Goal: Task Accomplishment & Management: Complete application form

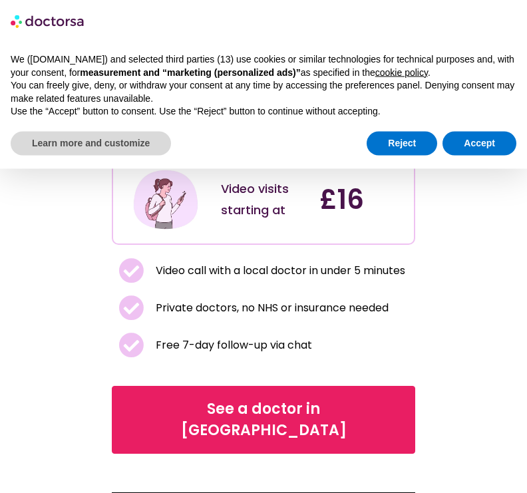
scroll to position [110, 0]
click at [317, 398] on span "See a doctor in UK" at bounding box center [263, 419] width 269 height 43
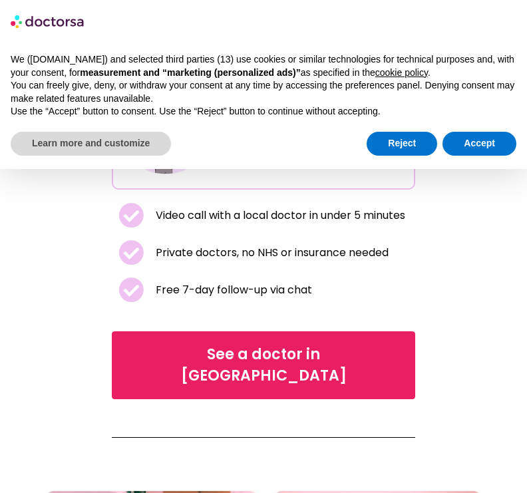
scroll to position [146, 0]
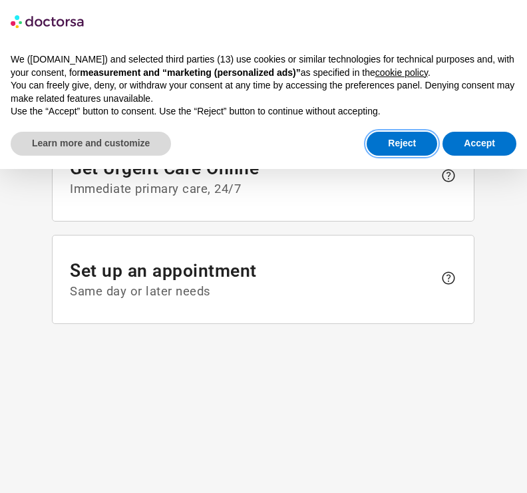
click at [400, 132] on button "Reject" at bounding box center [401, 144] width 70 height 24
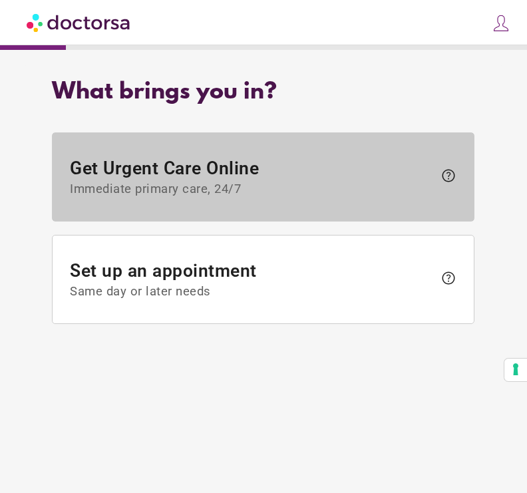
click at [407, 172] on span "Get Urgent Care Online Immediate primary care, 24/7" at bounding box center [252, 177] width 364 height 39
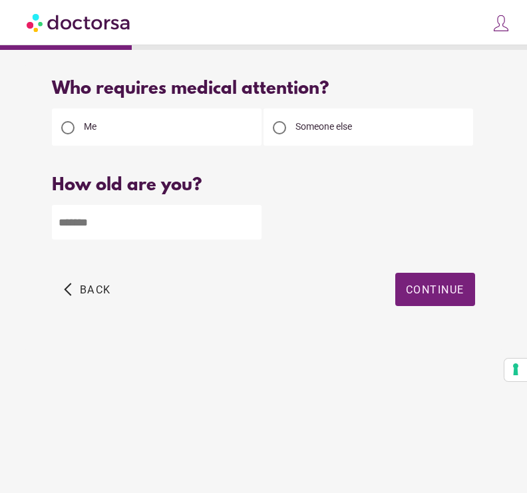
click at [227, 219] on input "number" at bounding box center [156, 222] width 209 height 35
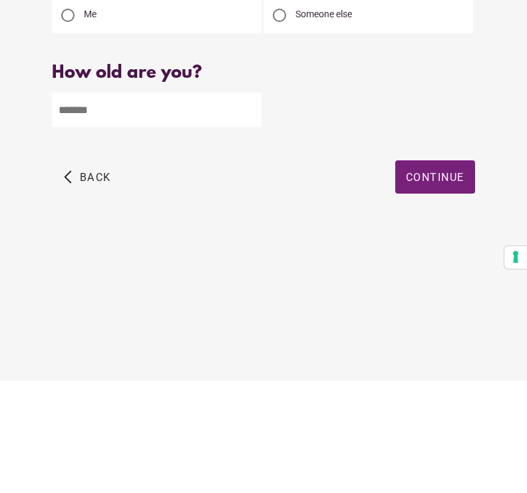
type input "*"
type input "**"
click at [448, 273] on span "button" at bounding box center [435, 289] width 80 height 33
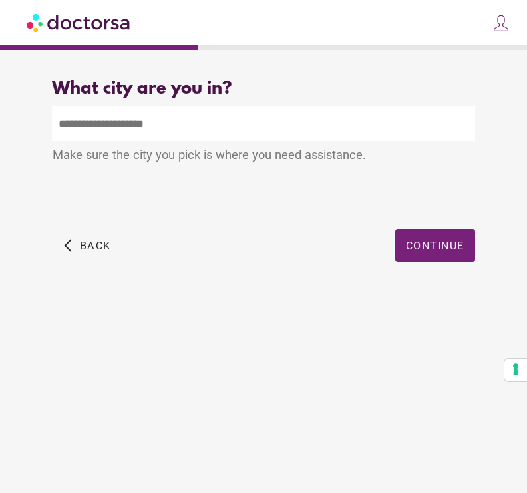
click at [245, 116] on input "text" at bounding box center [263, 123] width 422 height 35
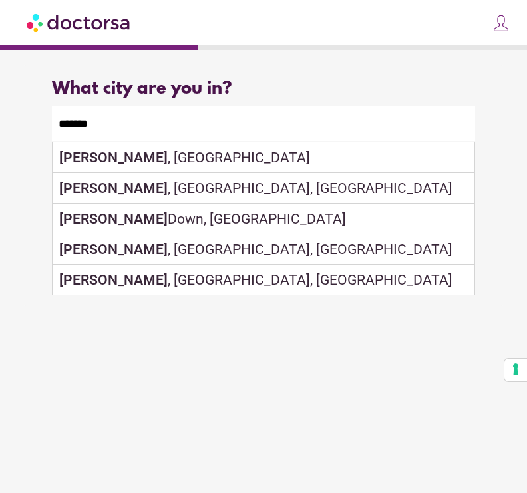
click at [151, 156] on div "Crawley , UK" at bounding box center [263, 157] width 421 height 31
type input "**********"
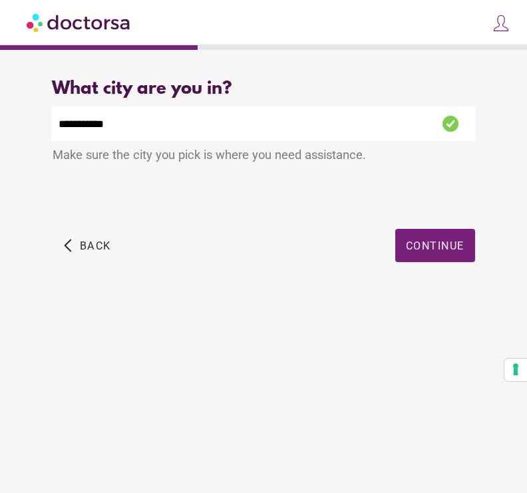
click at [445, 243] on span "Continue" at bounding box center [435, 245] width 59 height 13
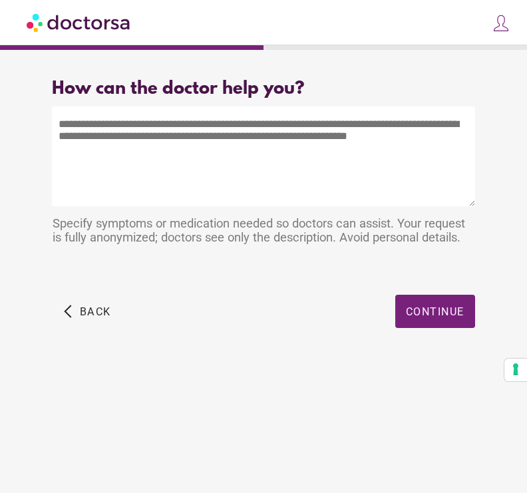
click at [321, 138] on textarea at bounding box center [263, 156] width 422 height 100
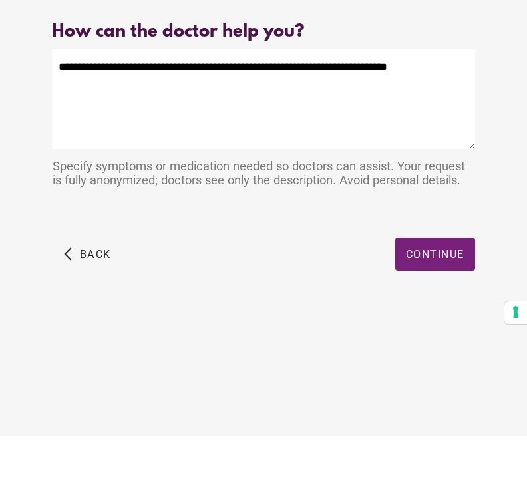
type textarea "**********"
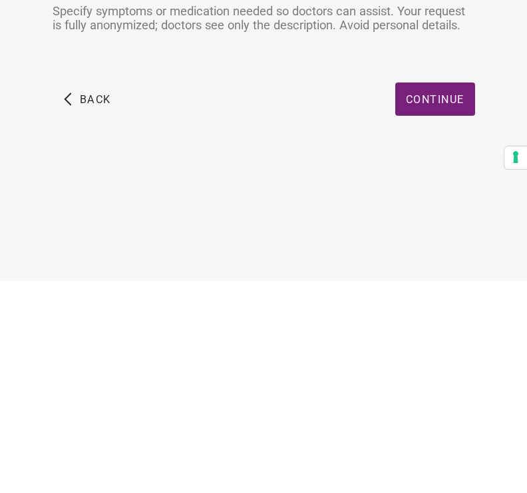
click at [445, 305] on span "Continue" at bounding box center [435, 311] width 59 height 13
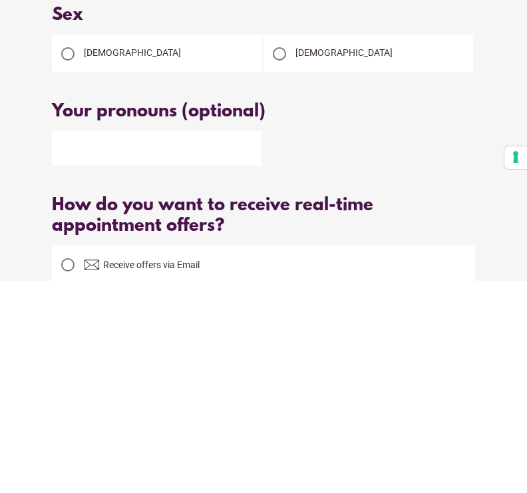
scroll to position [36, 0]
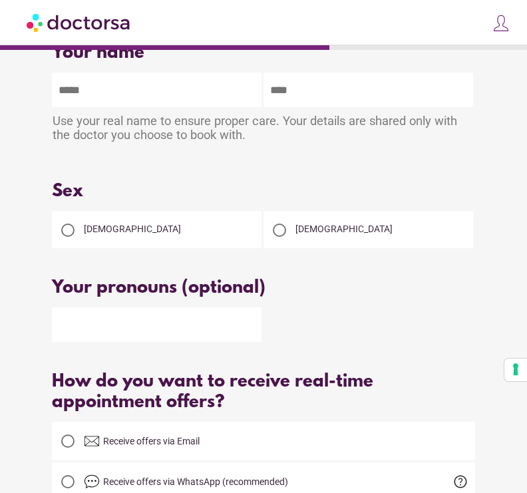
click at [210, 78] on input "text" at bounding box center [156, 89] width 209 height 35
type input "*******"
click at [73, 235] on div at bounding box center [67, 229] width 13 height 13
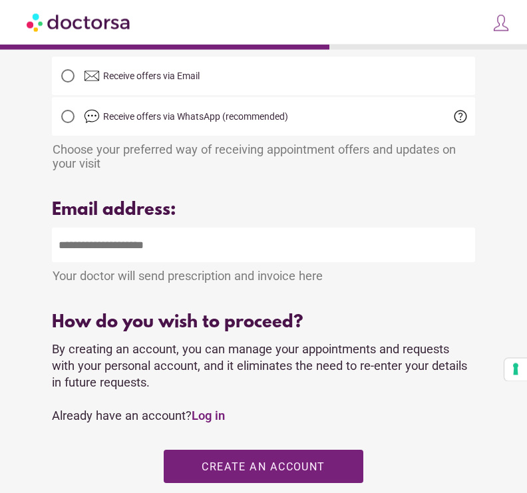
scroll to position [402, 0]
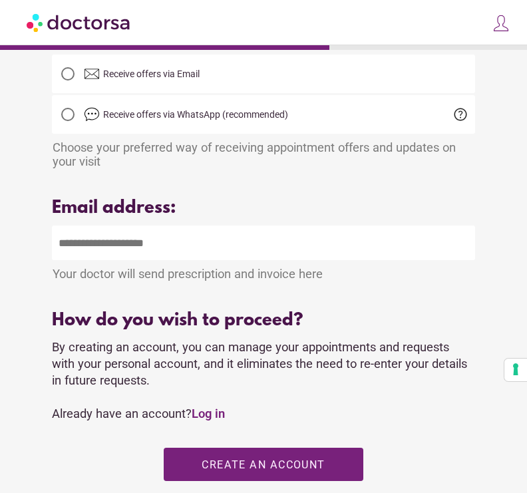
click at [300, 260] on input "email" at bounding box center [263, 242] width 422 height 35
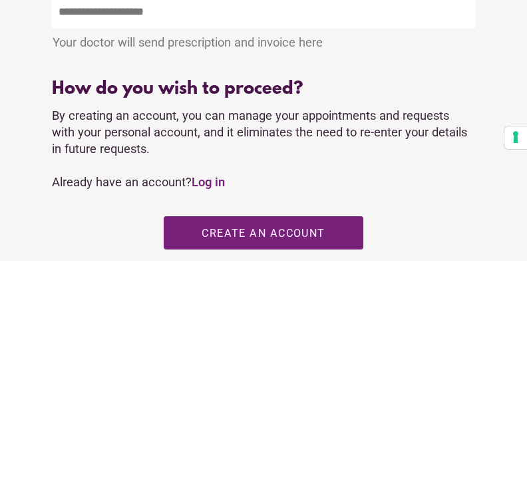
type input "**********"
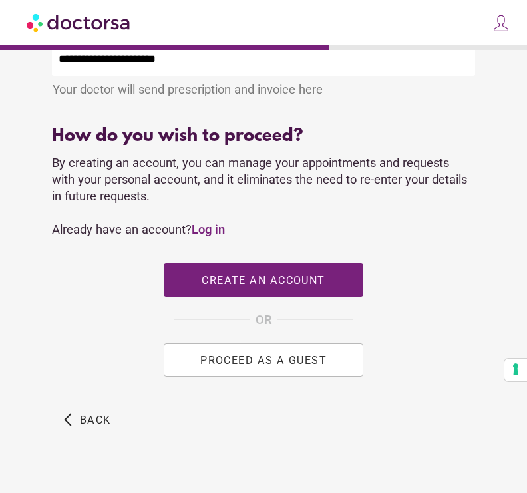
click at [284, 287] on span "Create an account" at bounding box center [262, 280] width 123 height 13
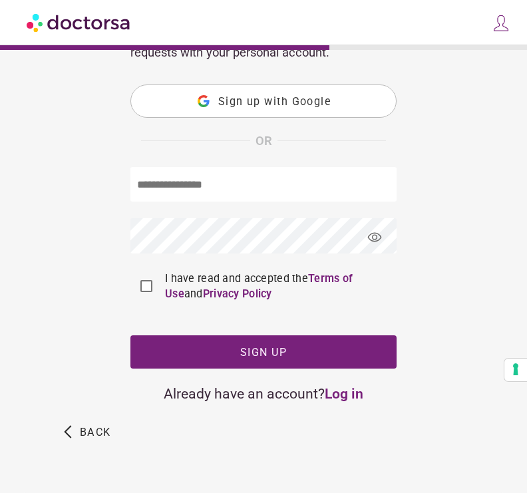
type input "**********"
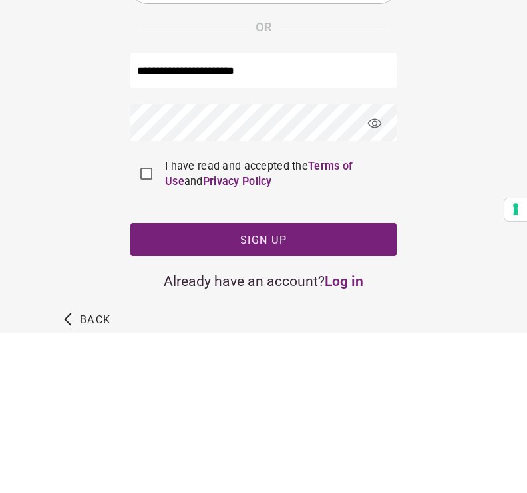
scroll to position [148, 0]
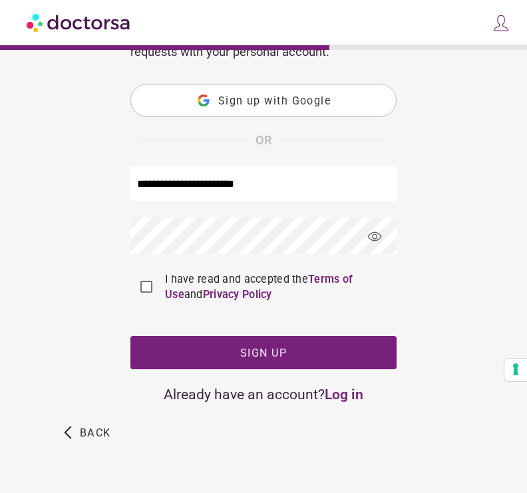
click at [281, 359] on span "Sign up" at bounding box center [263, 352] width 47 height 13
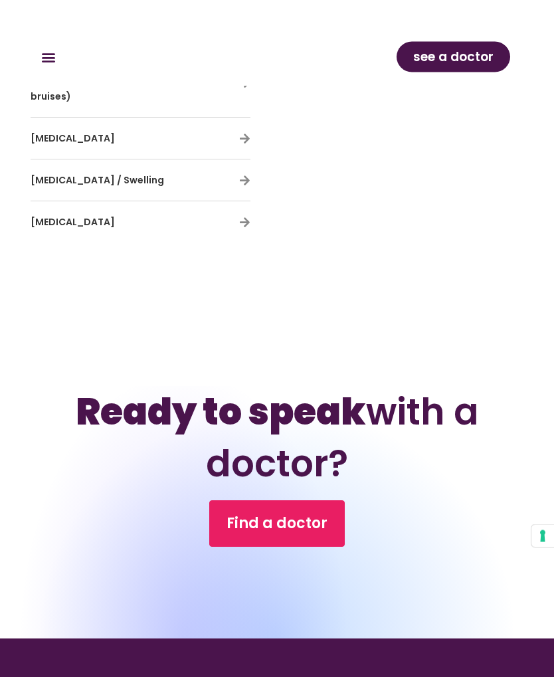
scroll to position [6729, 0]
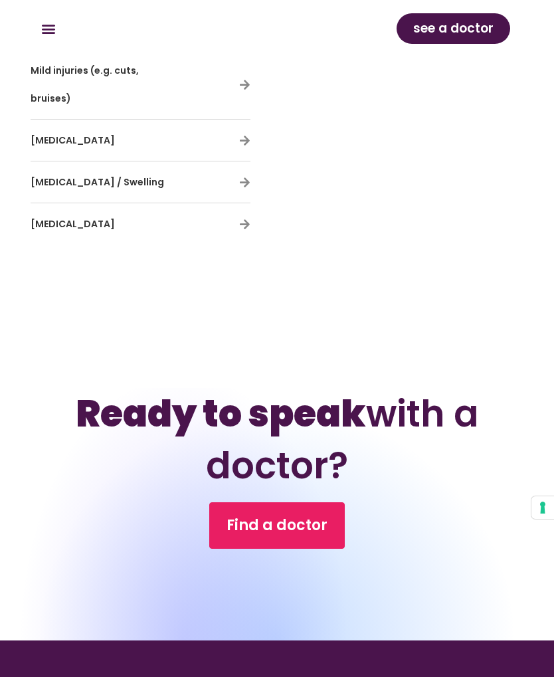
click at [316, 515] on span "Find a doctor" at bounding box center [277, 525] width 101 height 21
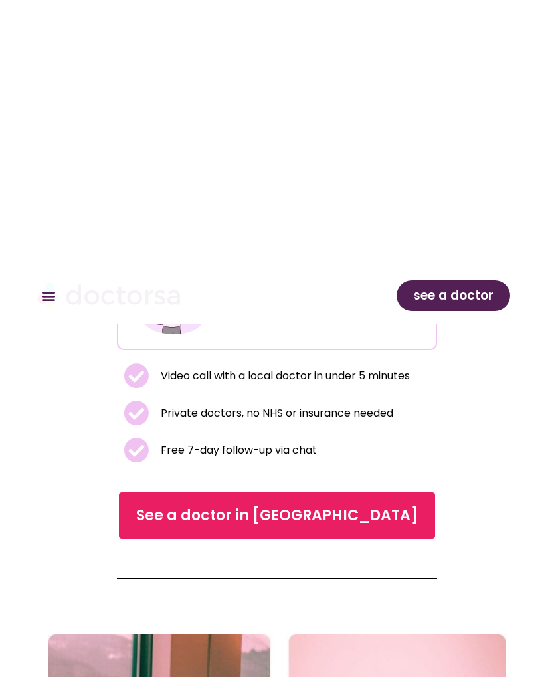
scroll to position [0, 0]
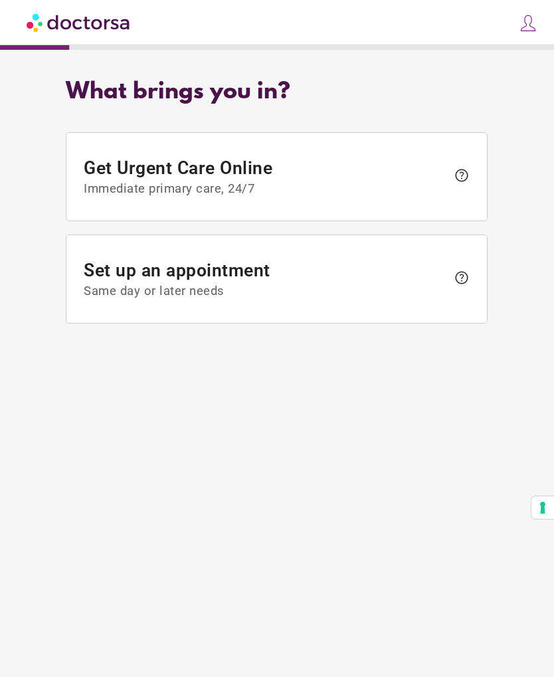
click at [527, 26] on img at bounding box center [528, 23] width 19 height 19
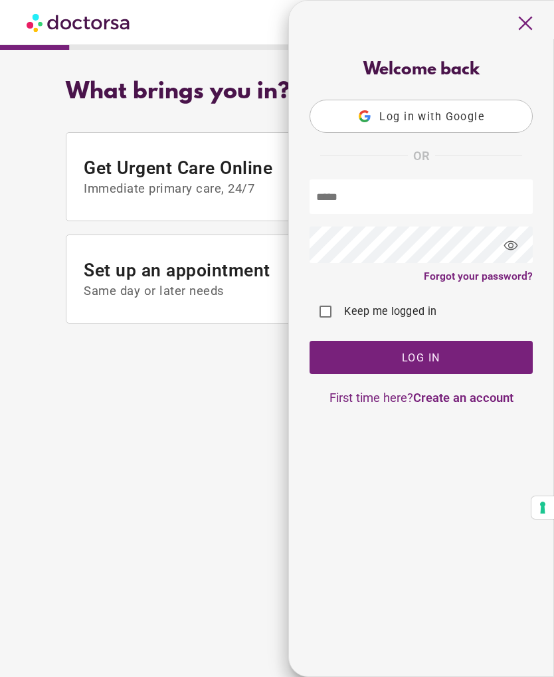
click at [483, 199] on input "text" at bounding box center [421, 197] width 223 height 35
type input "**********"
click at [435, 353] on span "button" at bounding box center [421, 357] width 223 height 33
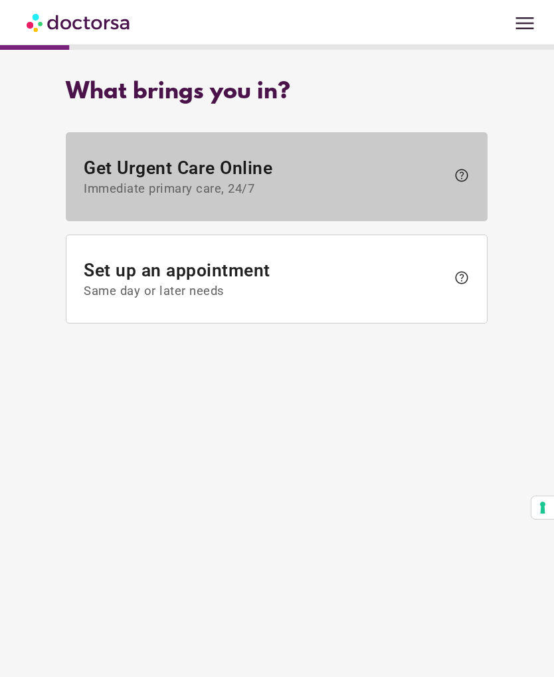
click at [437, 184] on span "Immediate primary care, 24/7" at bounding box center [266, 189] width 364 height 15
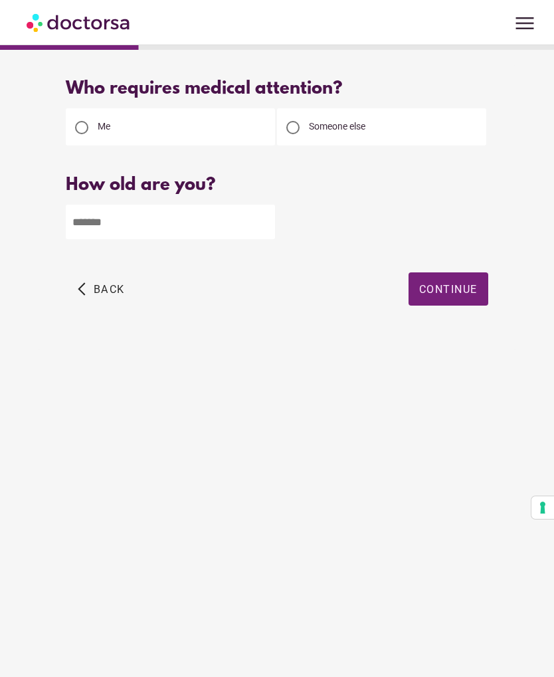
click at [233, 215] on input "number" at bounding box center [170, 222] width 209 height 35
type input "**"
click at [455, 287] on span "Continue" at bounding box center [449, 289] width 59 height 13
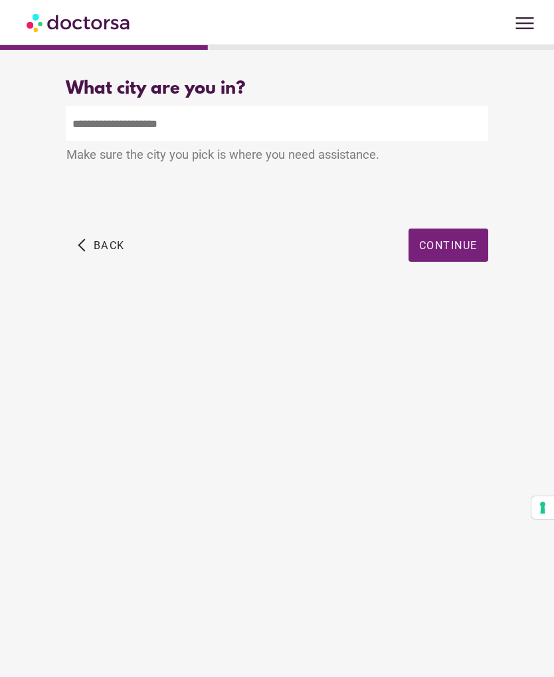
click at [304, 121] on input "text" at bounding box center [277, 123] width 422 height 35
type input "*"
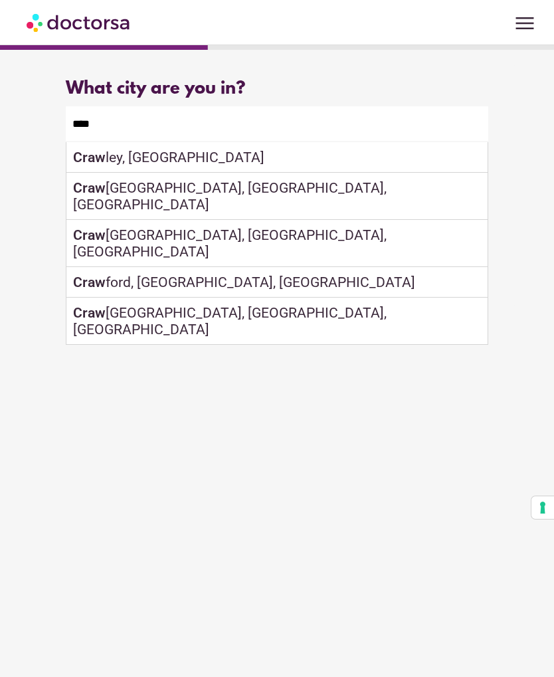
click at [156, 162] on div "Craw ley, UK" at bounding box center [276, 157] width 421 height 31
type input "**********"
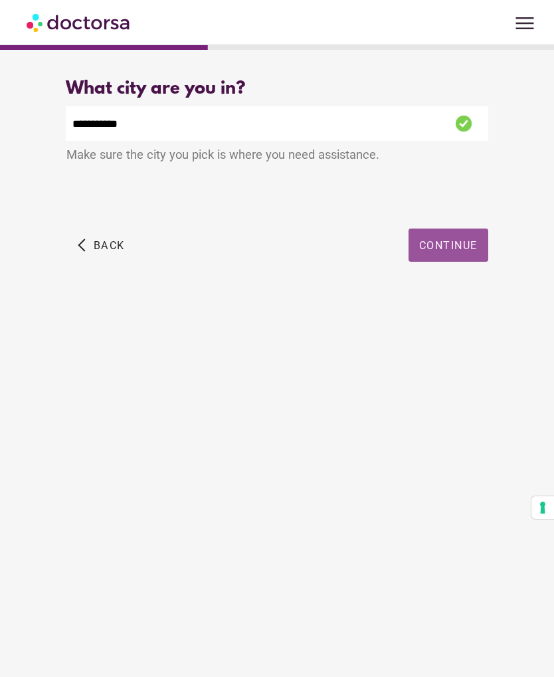
click at [462, 244] on span "Continue" at bounding box center [449, 245] width 59 height 13
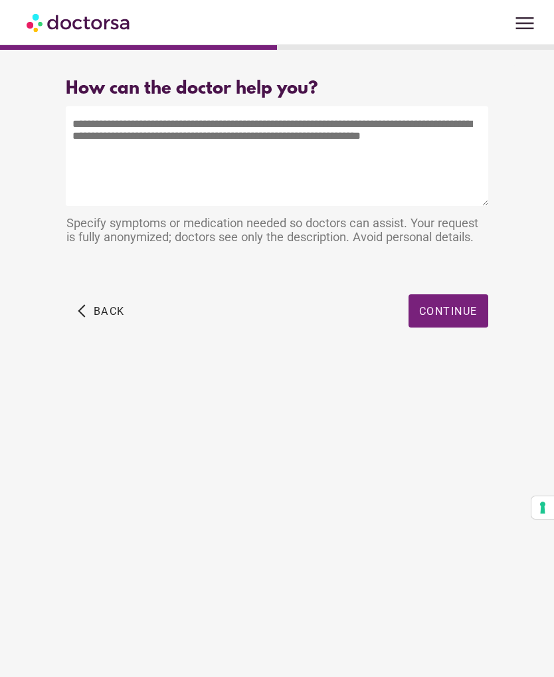
click at [377, 142] on textarea at bounding box center [277, 156] width 422 height 100
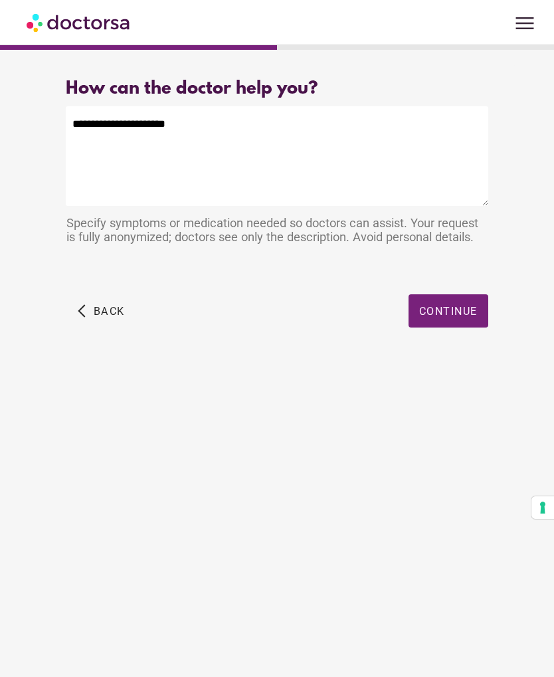
type textarea "**********"
click at [459, 312] on span "Continue" at bounding box center [449, 311] width 59 height 13
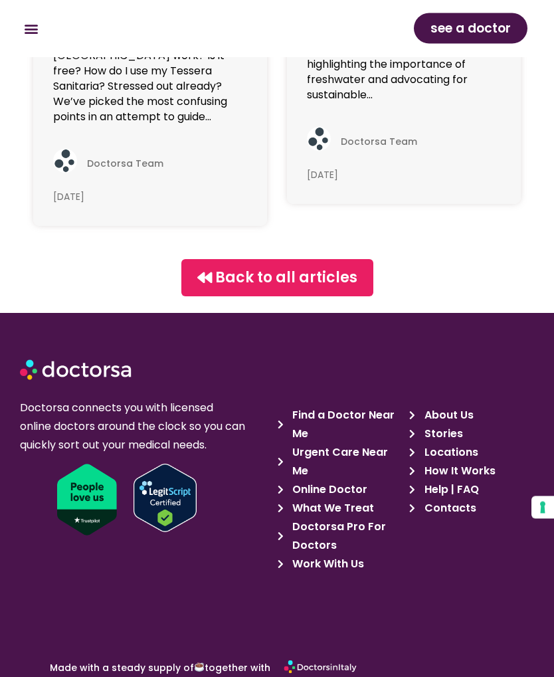
scroll to position [7246, 0]
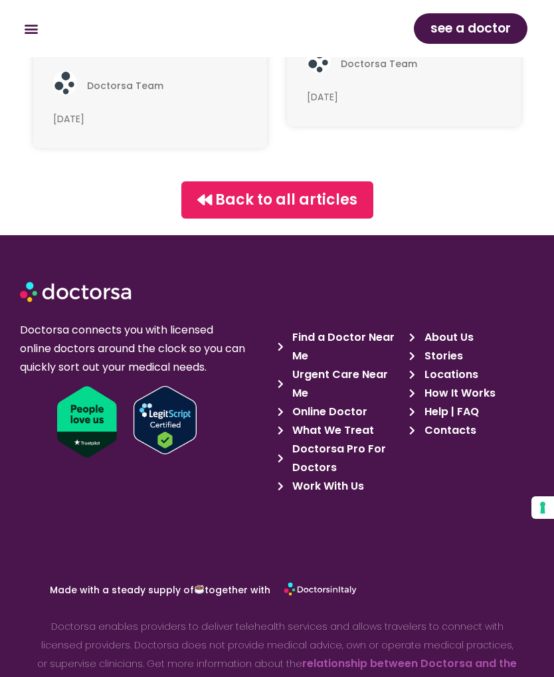
click at [458, 422] on span "Contacts" at bounding box center [449, 431] width 55 height 19
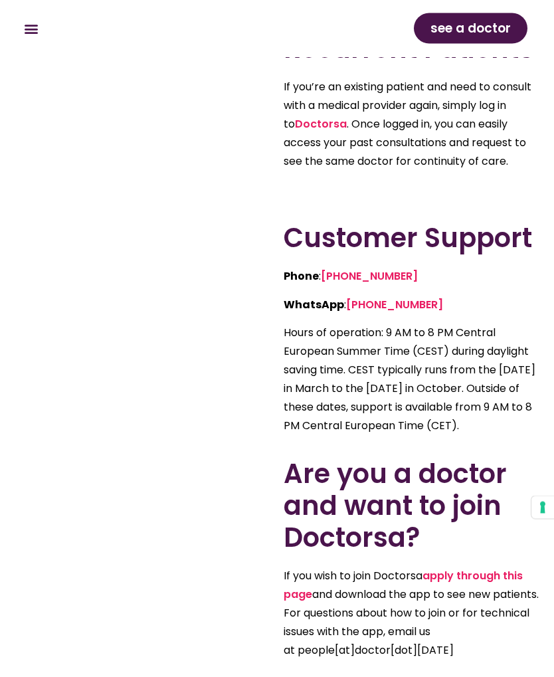
scroll to position [515, 0]
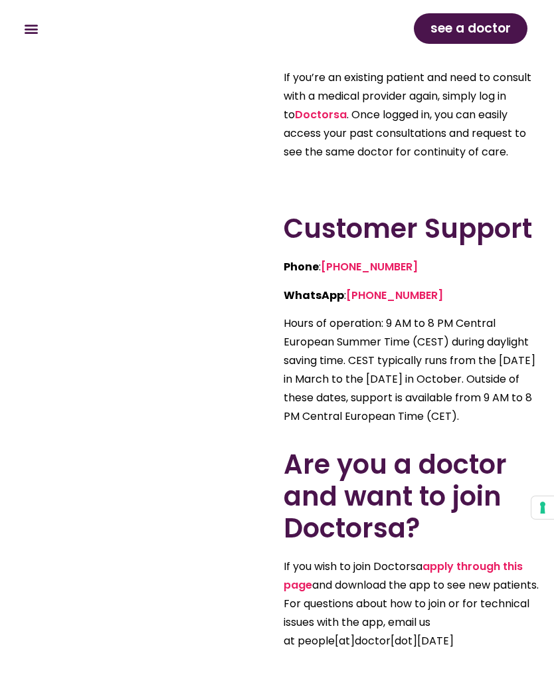
click at [320, 112] on link "Doctorsa" at bounding box center [321, 114] width 52 height 15
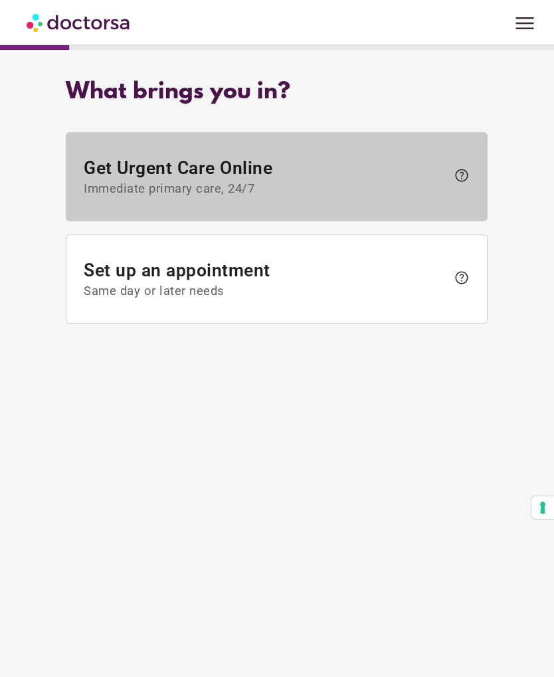
click at [253, 174] on span "Get Urgent Care Online Immediate primary care, 24/7" at bounding box center [266, 177] width 364 height 39
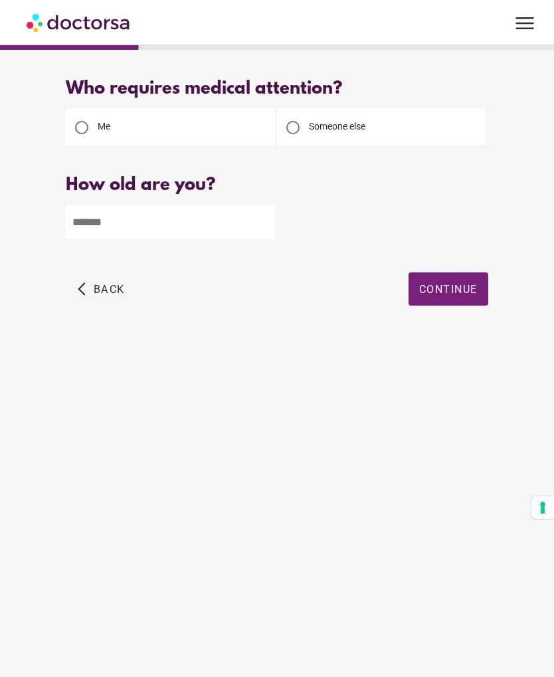
click at [529, 17] on span "menu" at bounding box center [525, 23] width 25 height 25
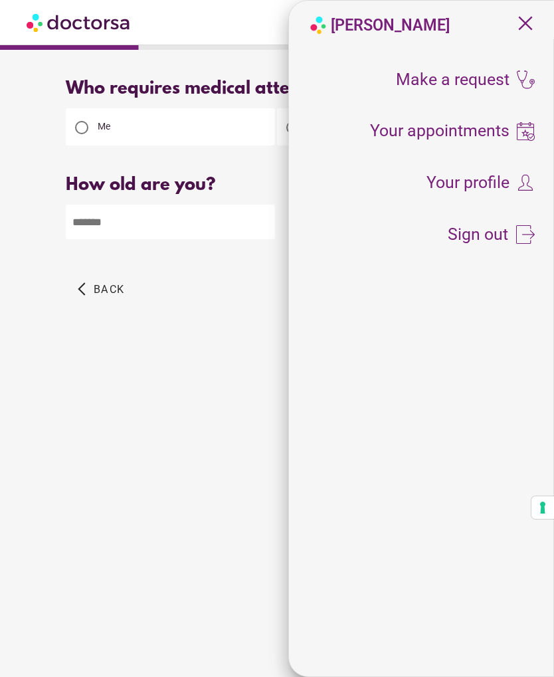
click at [517, 183] on img at bounding box center [526, 183] width 19 height 19
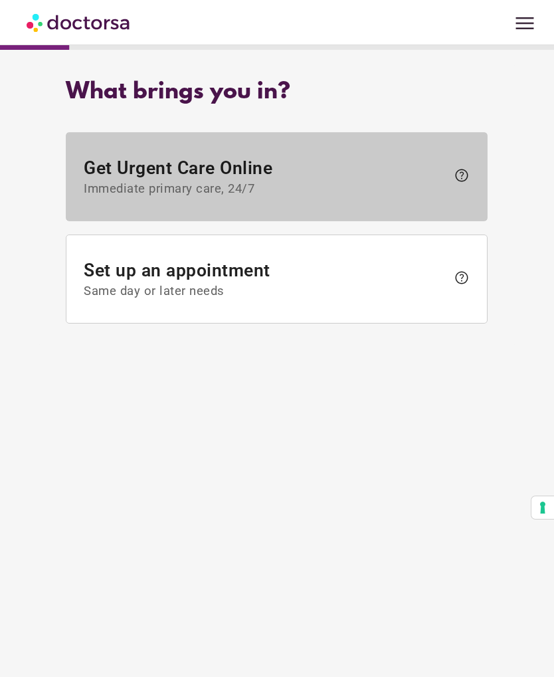
click at [390, 187] on span "Immediate primary care, 24/7" at bounding box center [266, 189] width 364 height 15
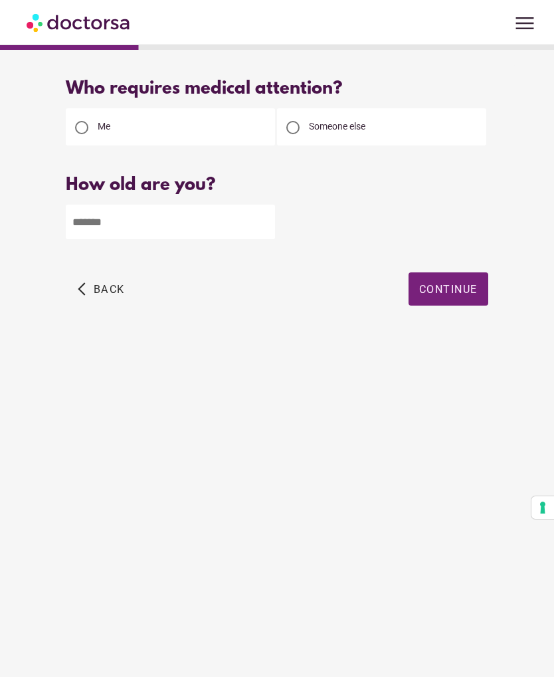
click at [235, 216] on input "number" at bounding box center [170, 222] width 209 height 35
